Goal: Task Accomplishment & Management: Use online tool/utility

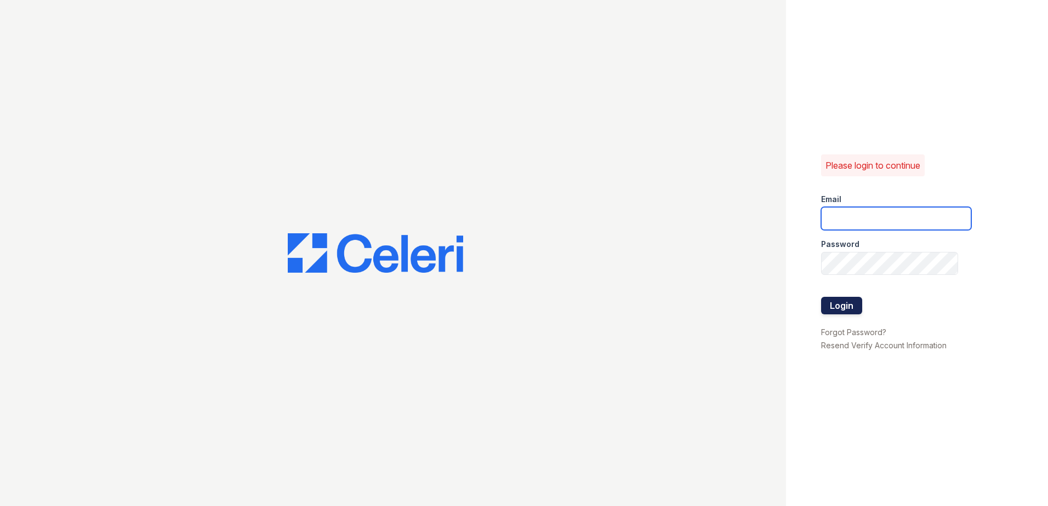
type input "[EMAIL_ADDRESS][DOMAIN_NAME]"
click at [839, 307] on button "Login" at bounding box center [841, 306] width 41 height 18
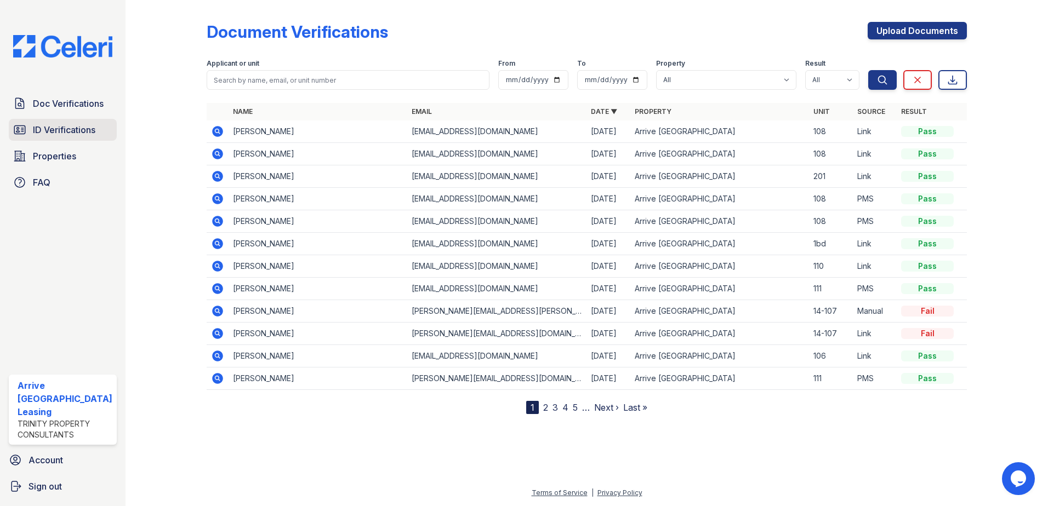
click at [61, 129] on span "ID Verifications" at bounding box center [64, 129] width 62 height 13
